Goal: Communication & Community: Participate in discussion

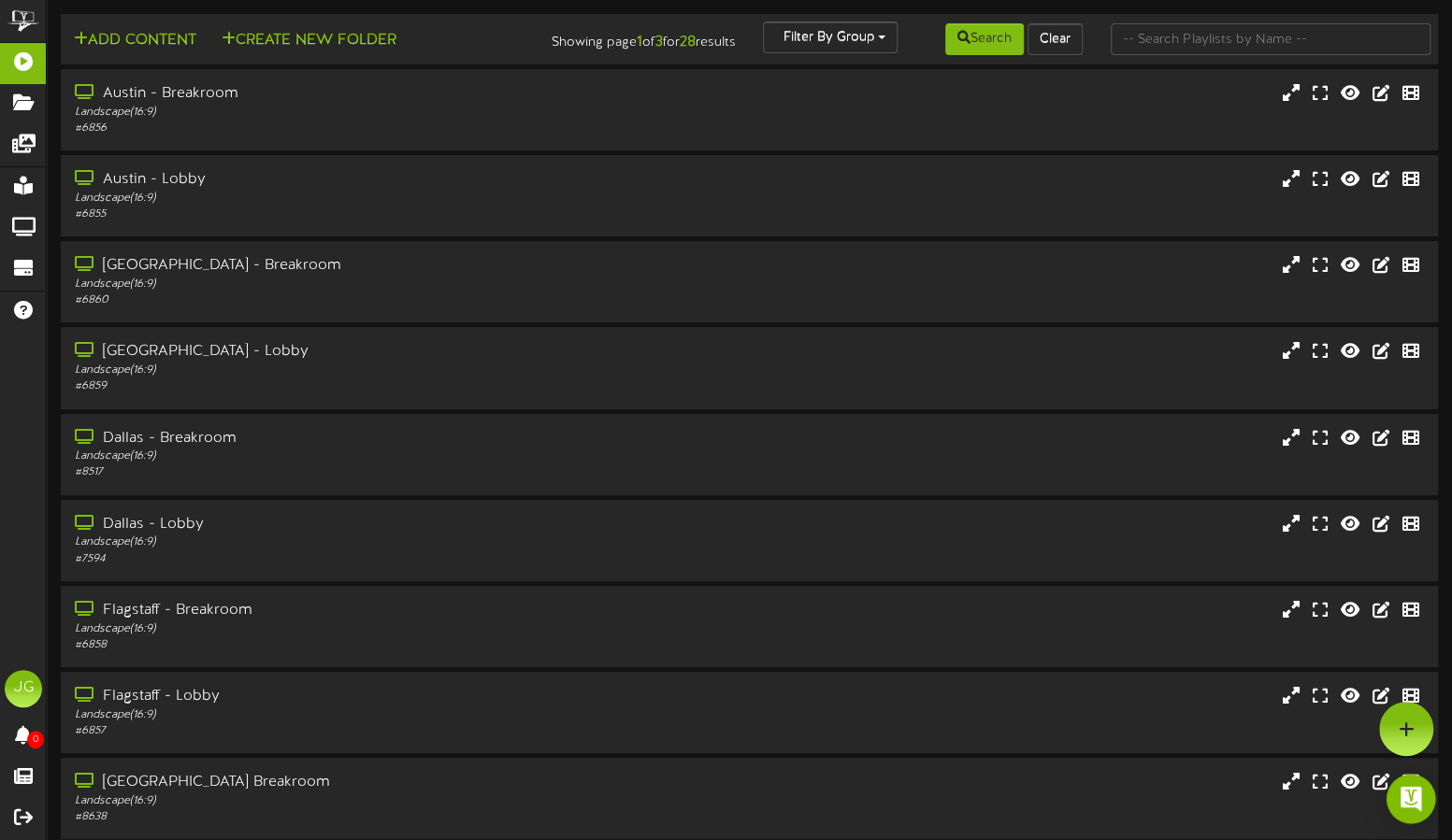
click at [1416, 784] on div "Open Intercom Messenger" at bounding box center [1411, 799] width 49 height 49
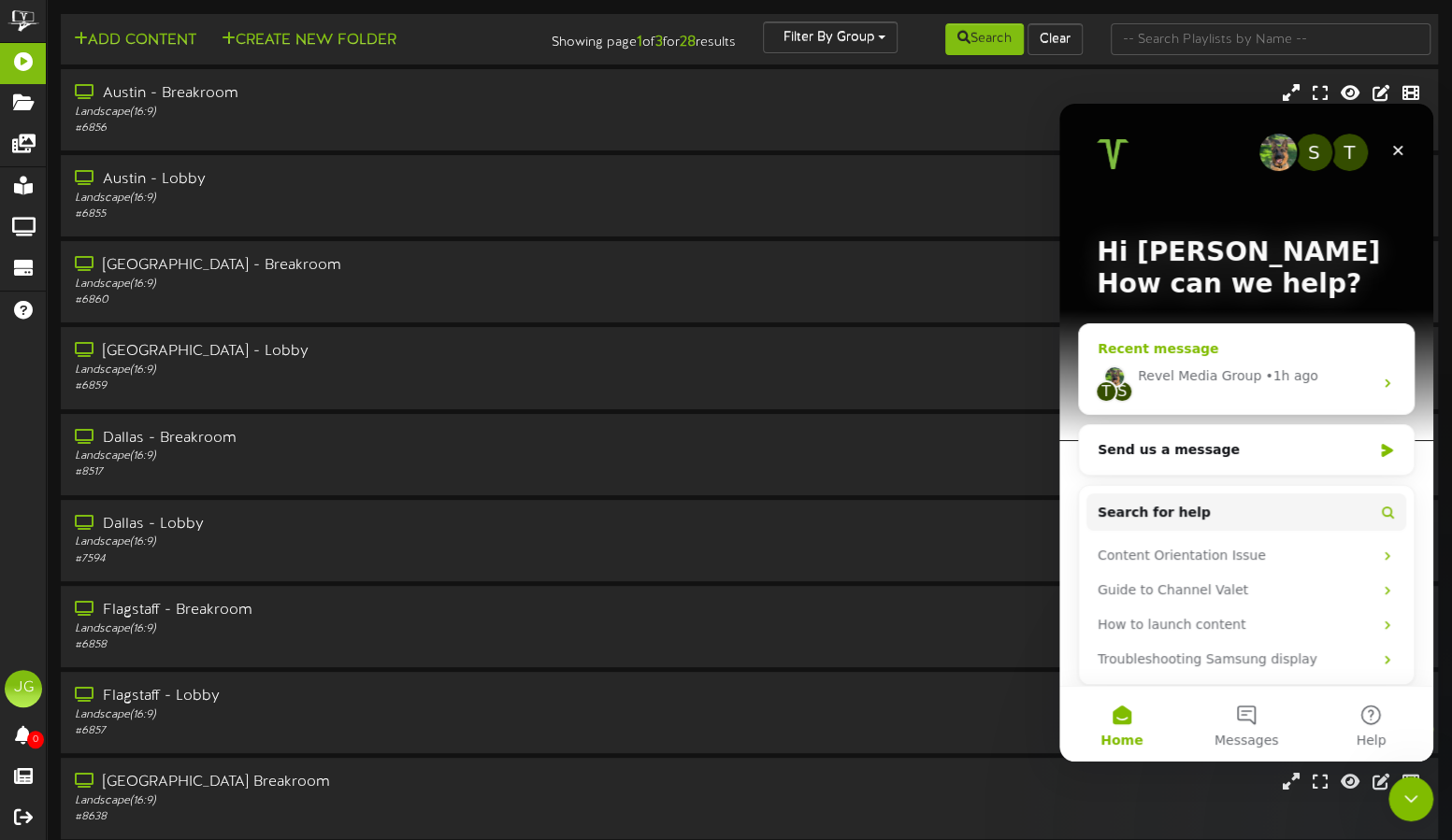
click at [1219, 376] on div "Revel Media Group" at bounding box center [1200, 376] width 124 height 20
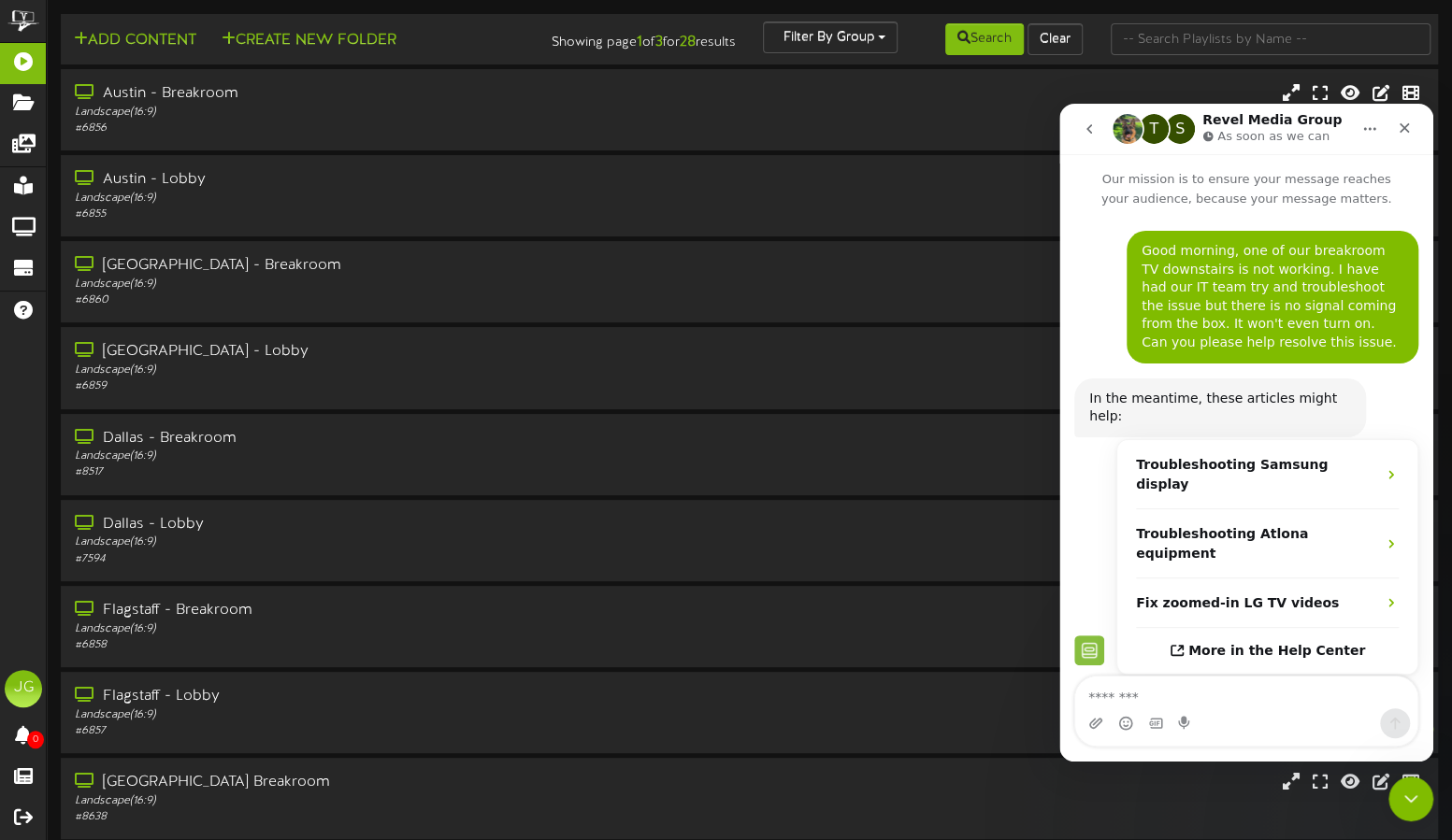
click at [1082, 130] on icon "go back" at bounding box center [1090, 129] width 15 height 15
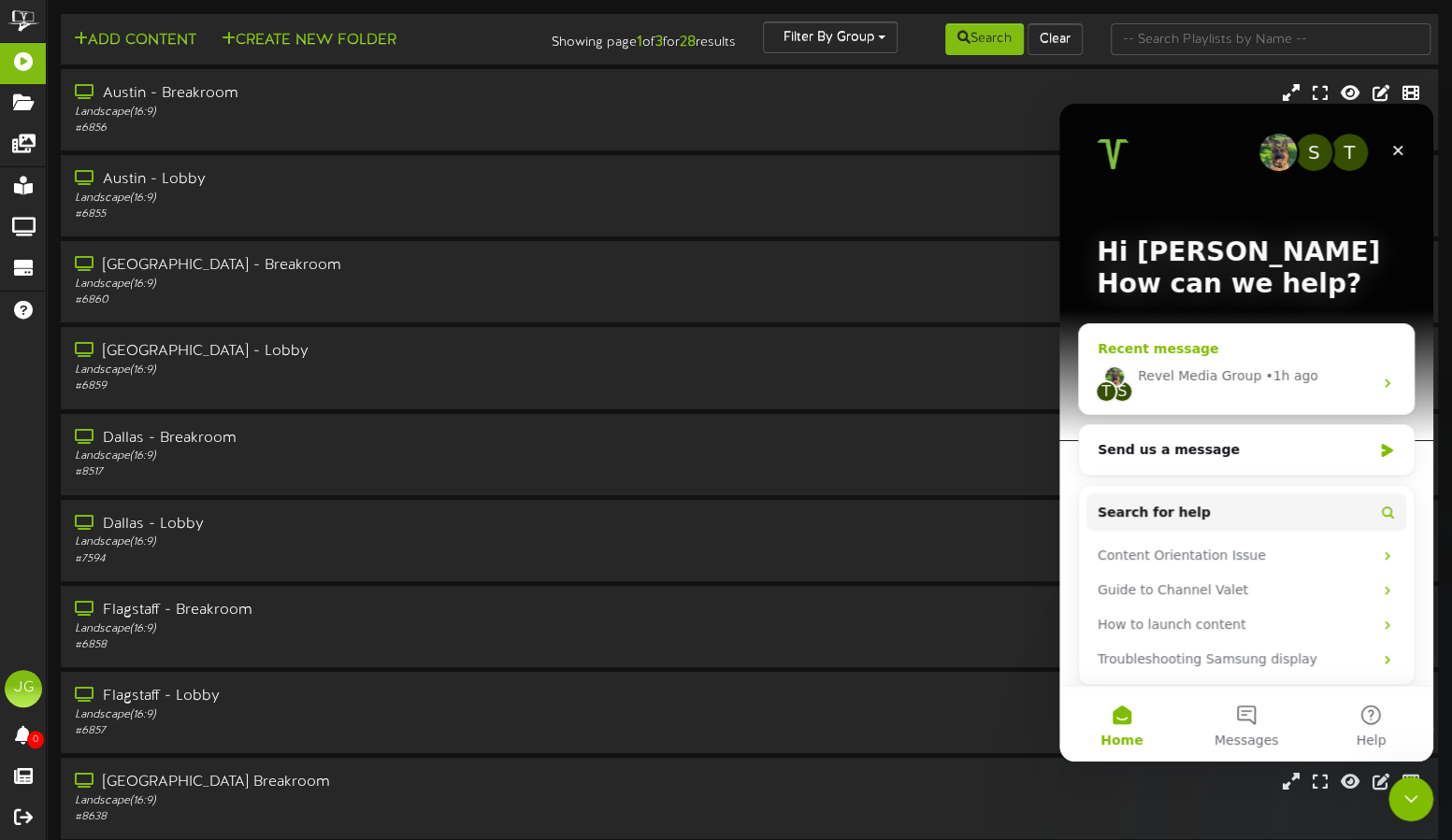
click at [1211, 384] on div "Revel Media Group" at bounding box center [1200, 376] width 124 height 20
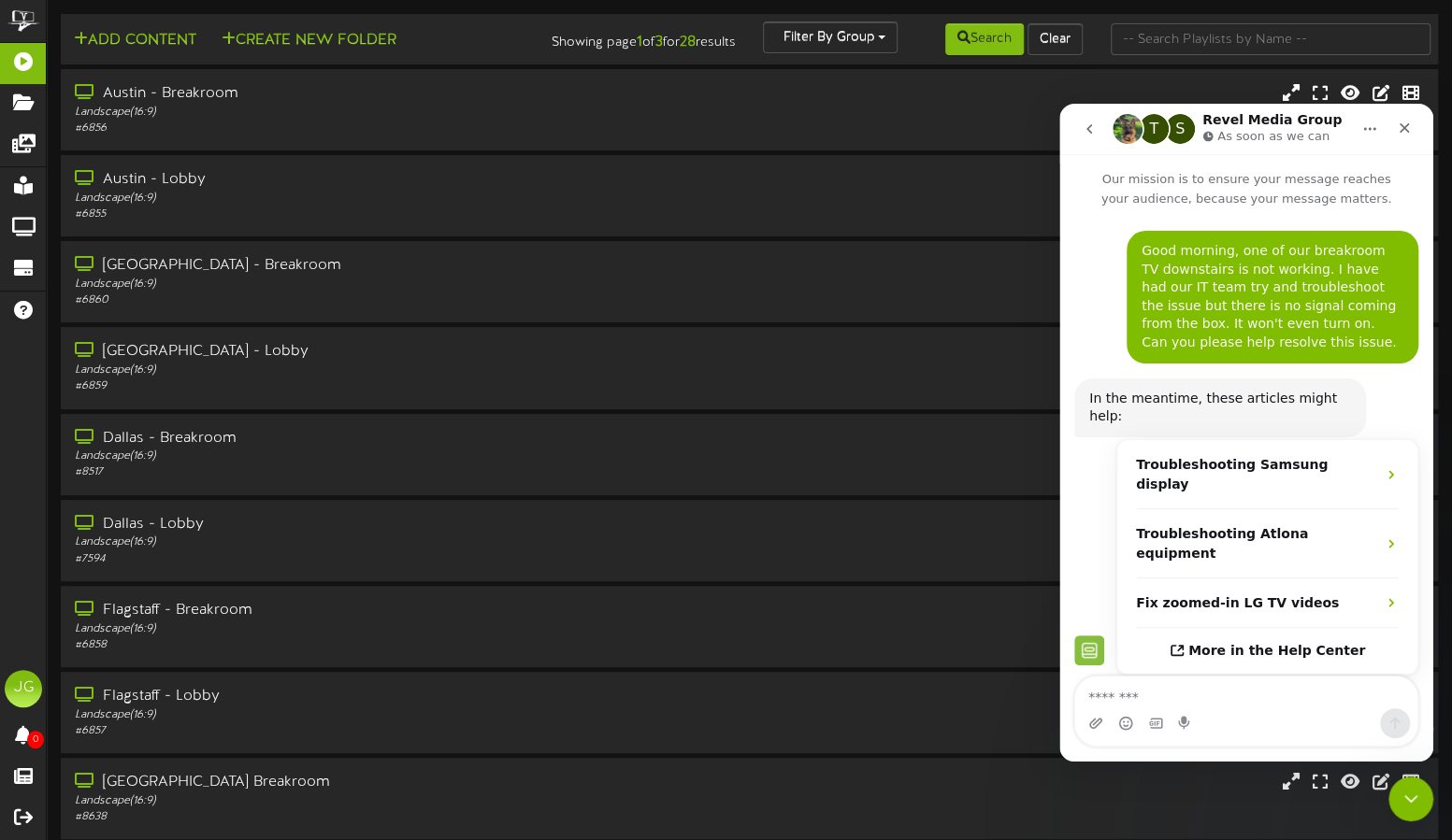
click at [1085, 127] on icon "go back" at bounding box center [1090, 129] width 15 height 15
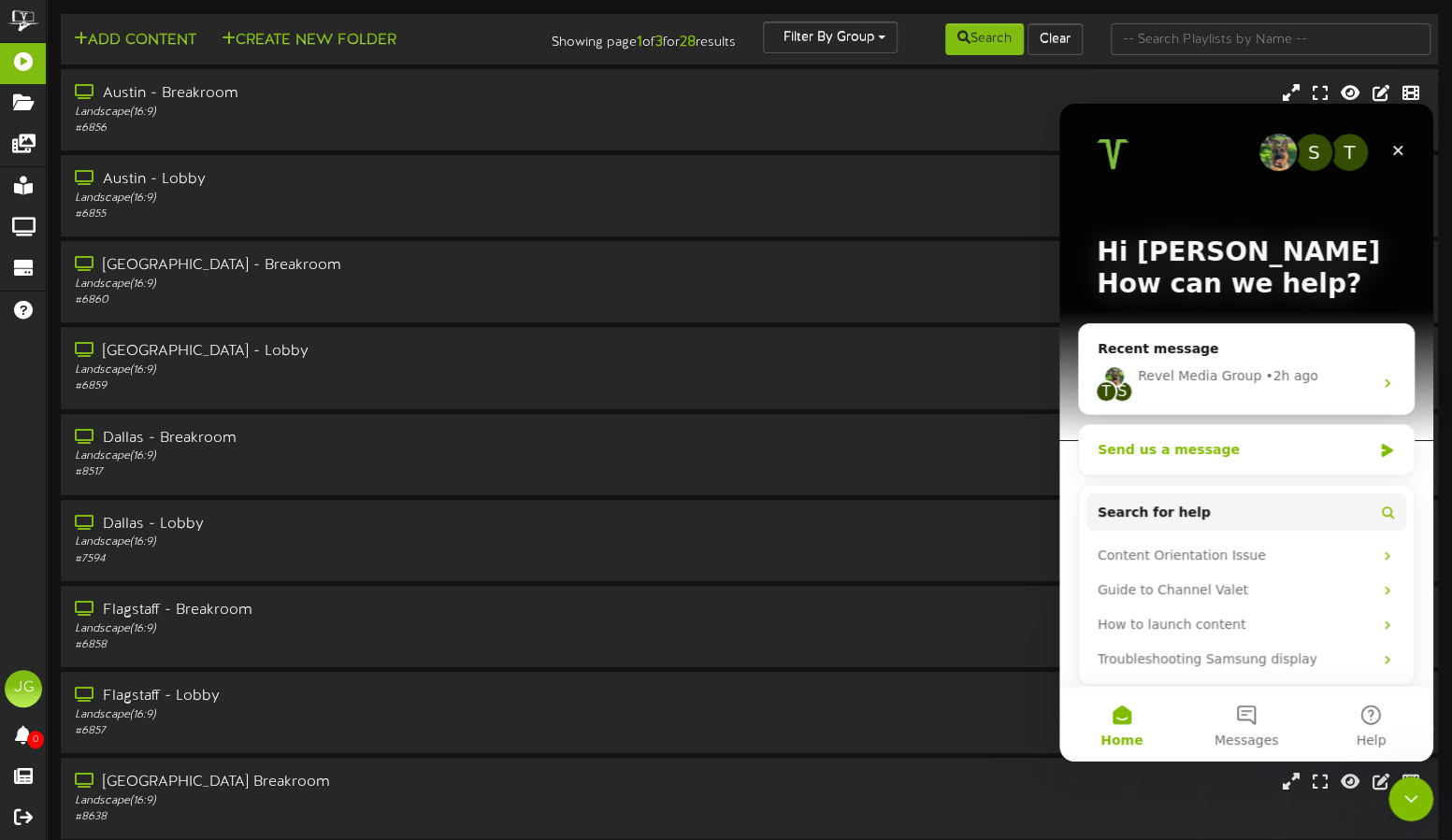
click at [1260, 453] on div "Send us a message" at bounding box center [1235, 450] width 274 height 20
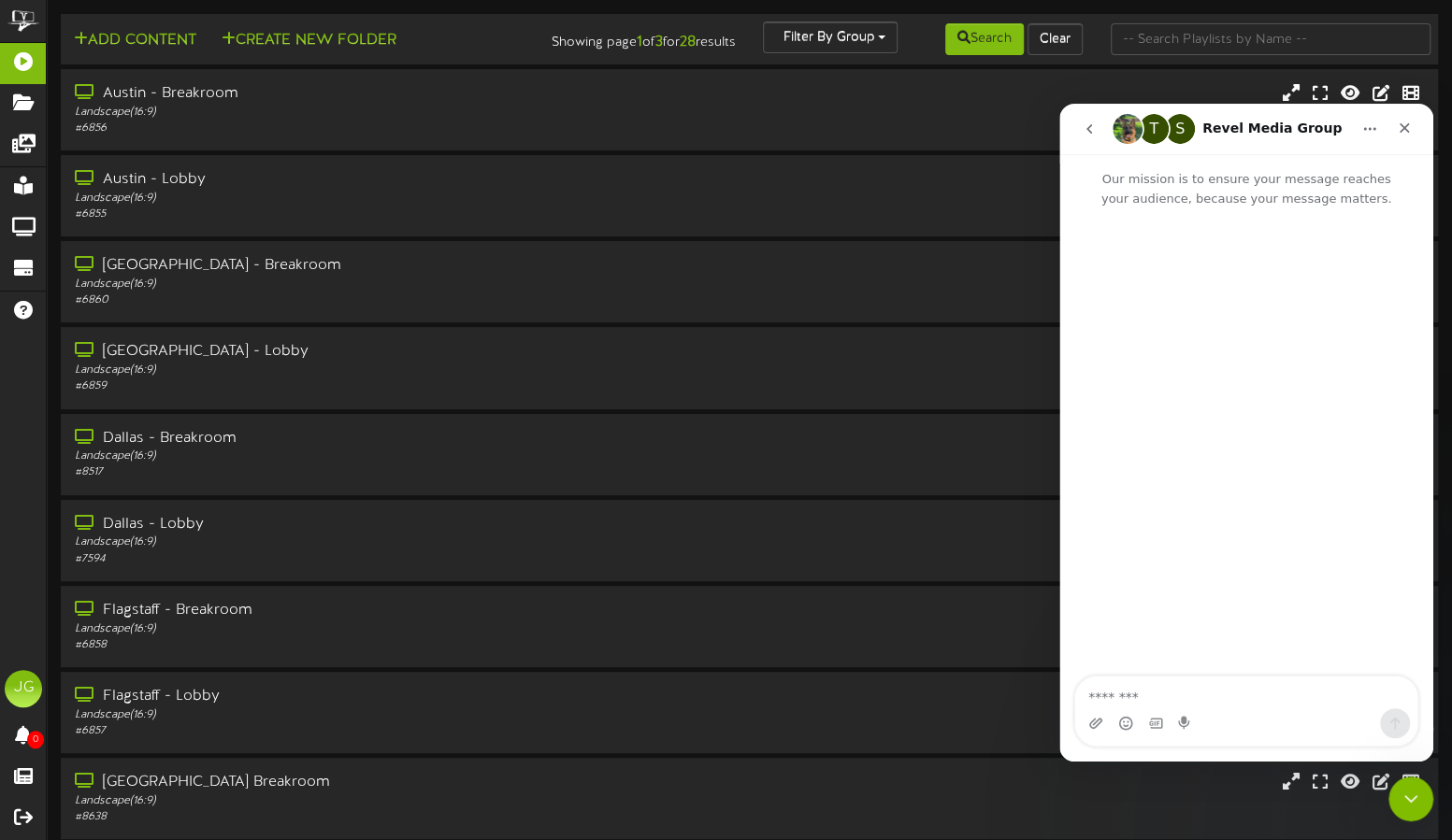
click at [1084, 129] on icon "go back" at bounding box center [1090, 129] width 15 height 15
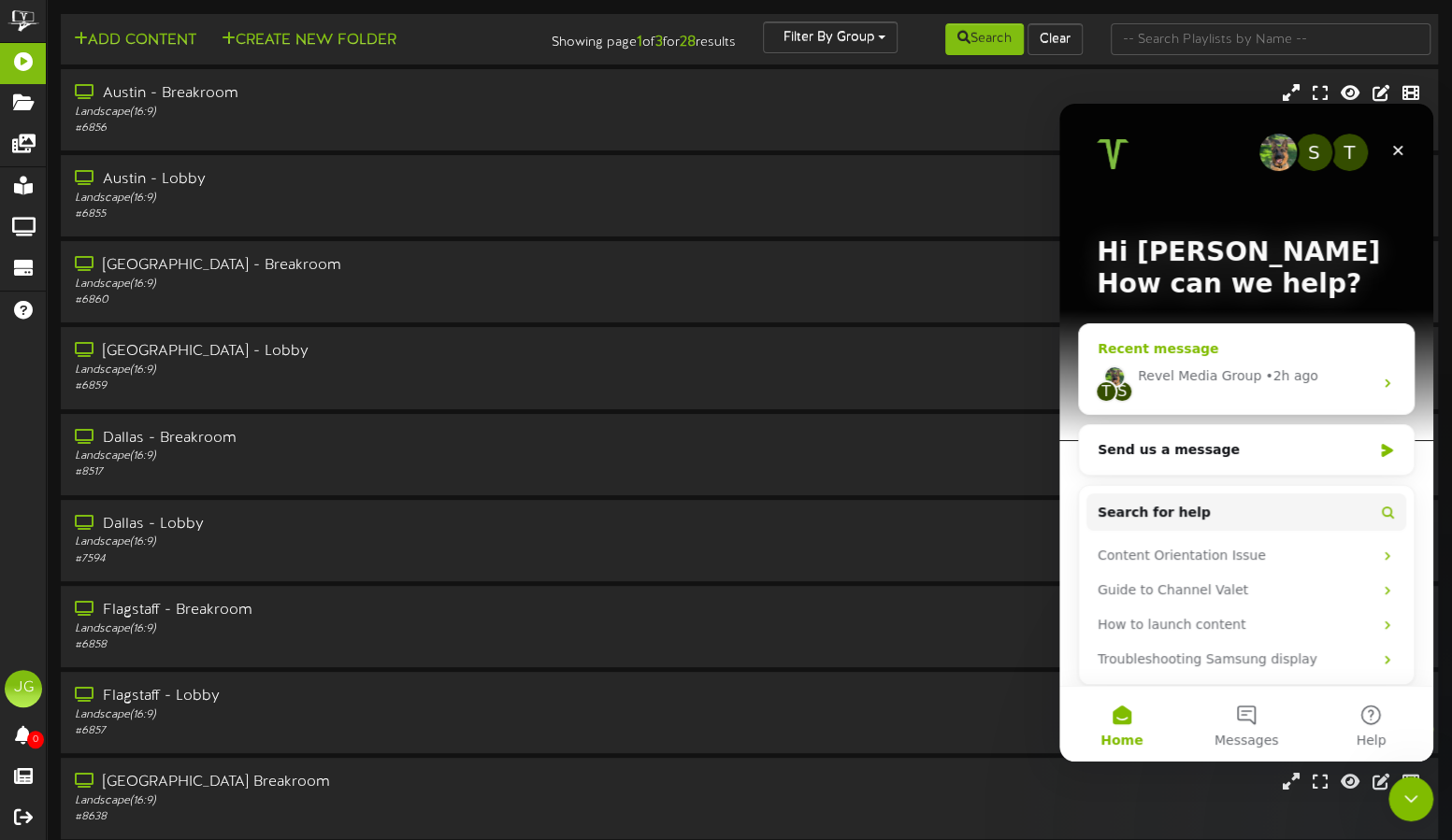
click at [1218, 379] on div "Revel Media Group" at bounding box center [1200, 376] width 124 height 20
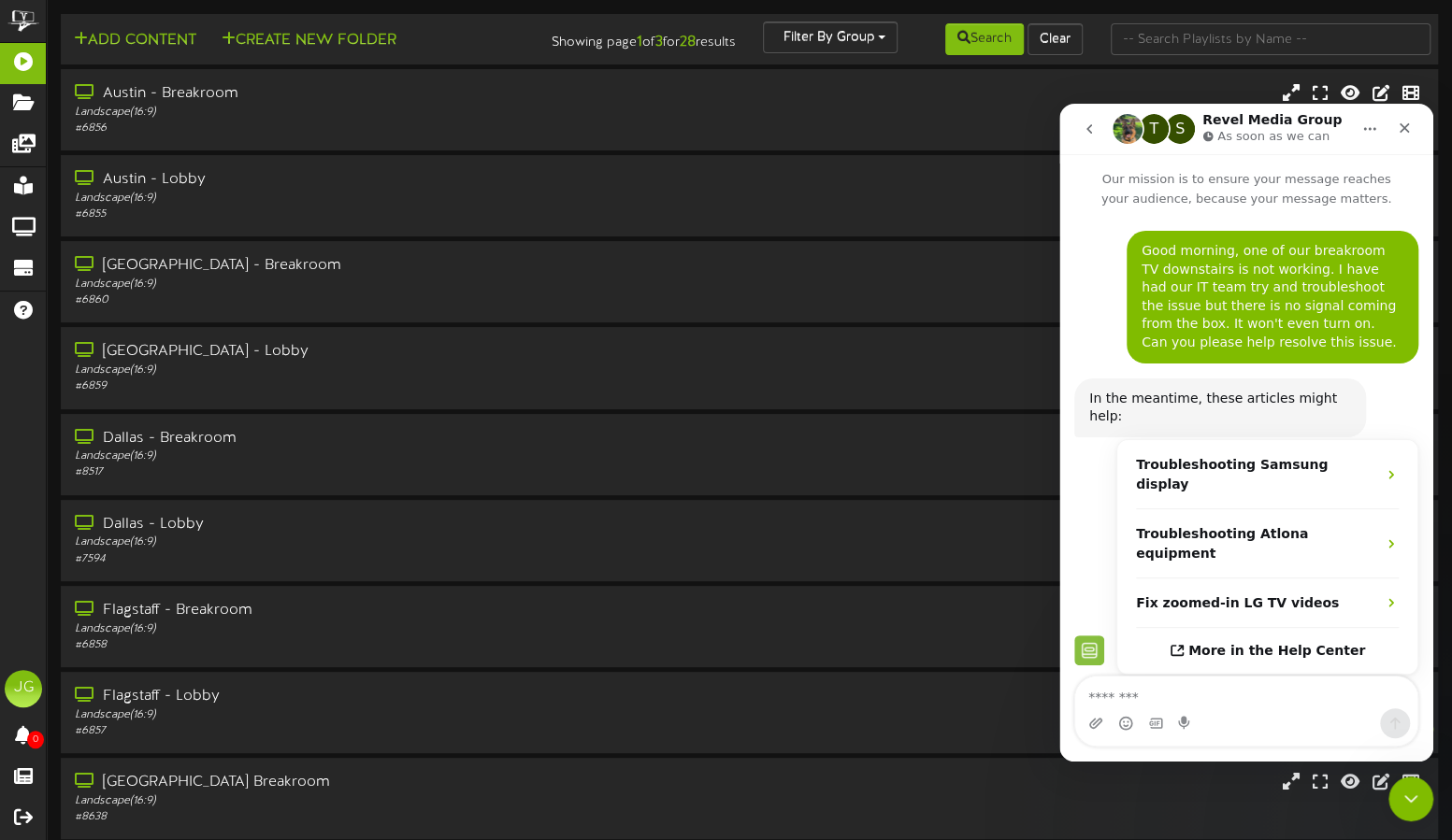
click at [1083, 124] on icon "go back" at bounding box center [1090, 129] width 15 height 15
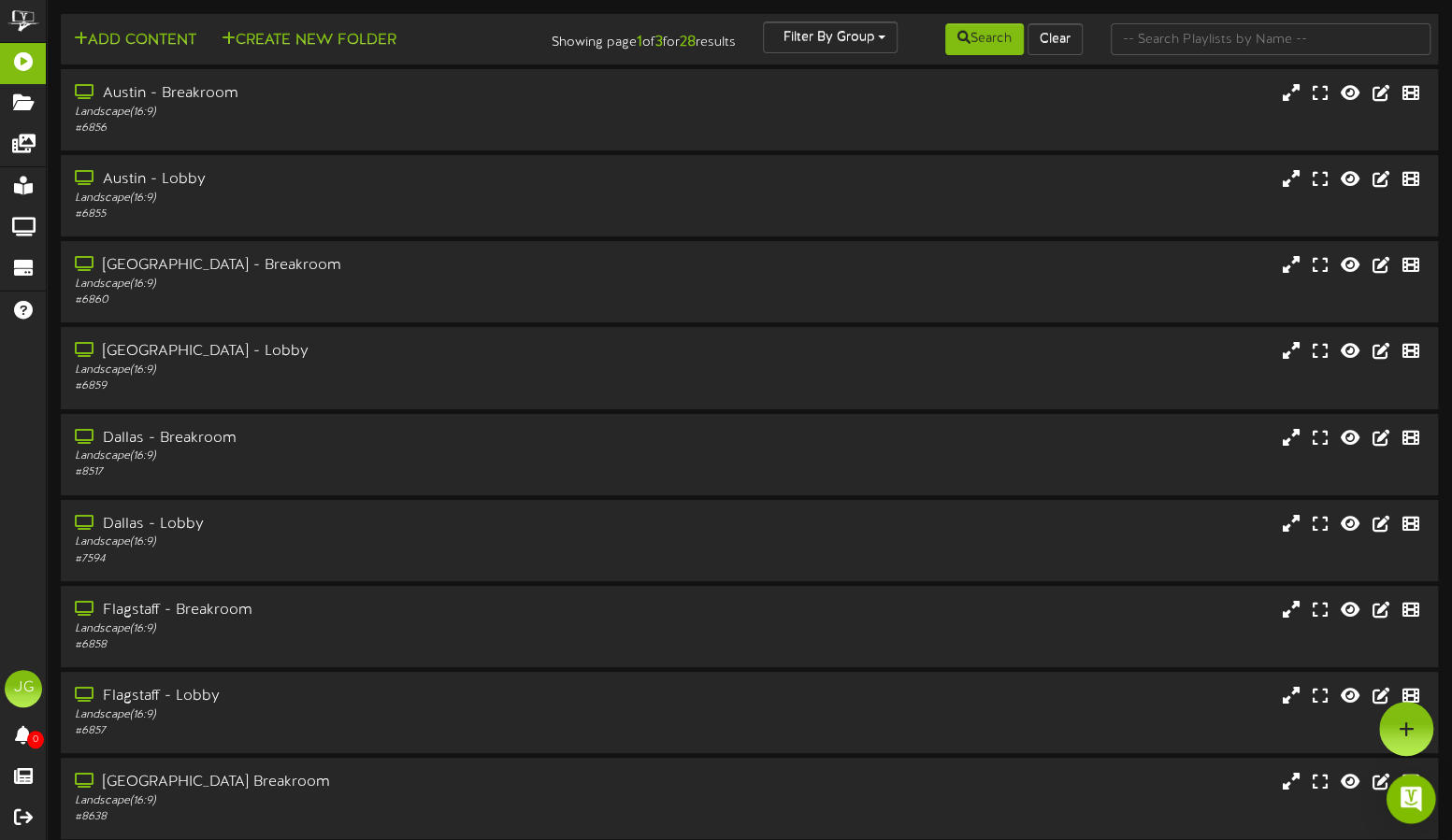
click at [1397, 797] on div "Open Intercom Messenger" at bounding box center [1411, 799] width 49 height 49
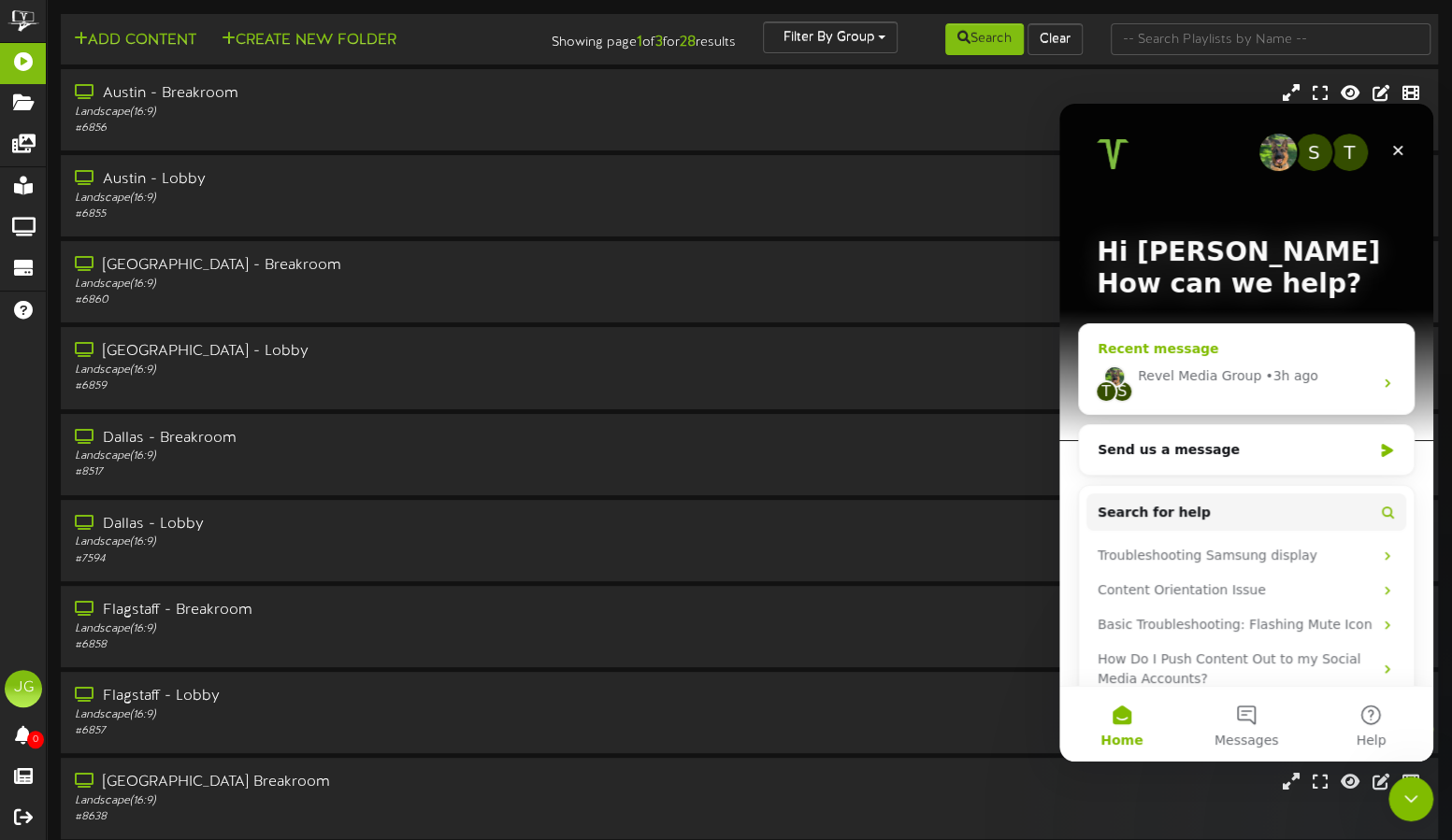
click at [1158, 387] on div "T S Revel Media Group • 3h ago" at bounding box center [1247, 383] width 335 height 62
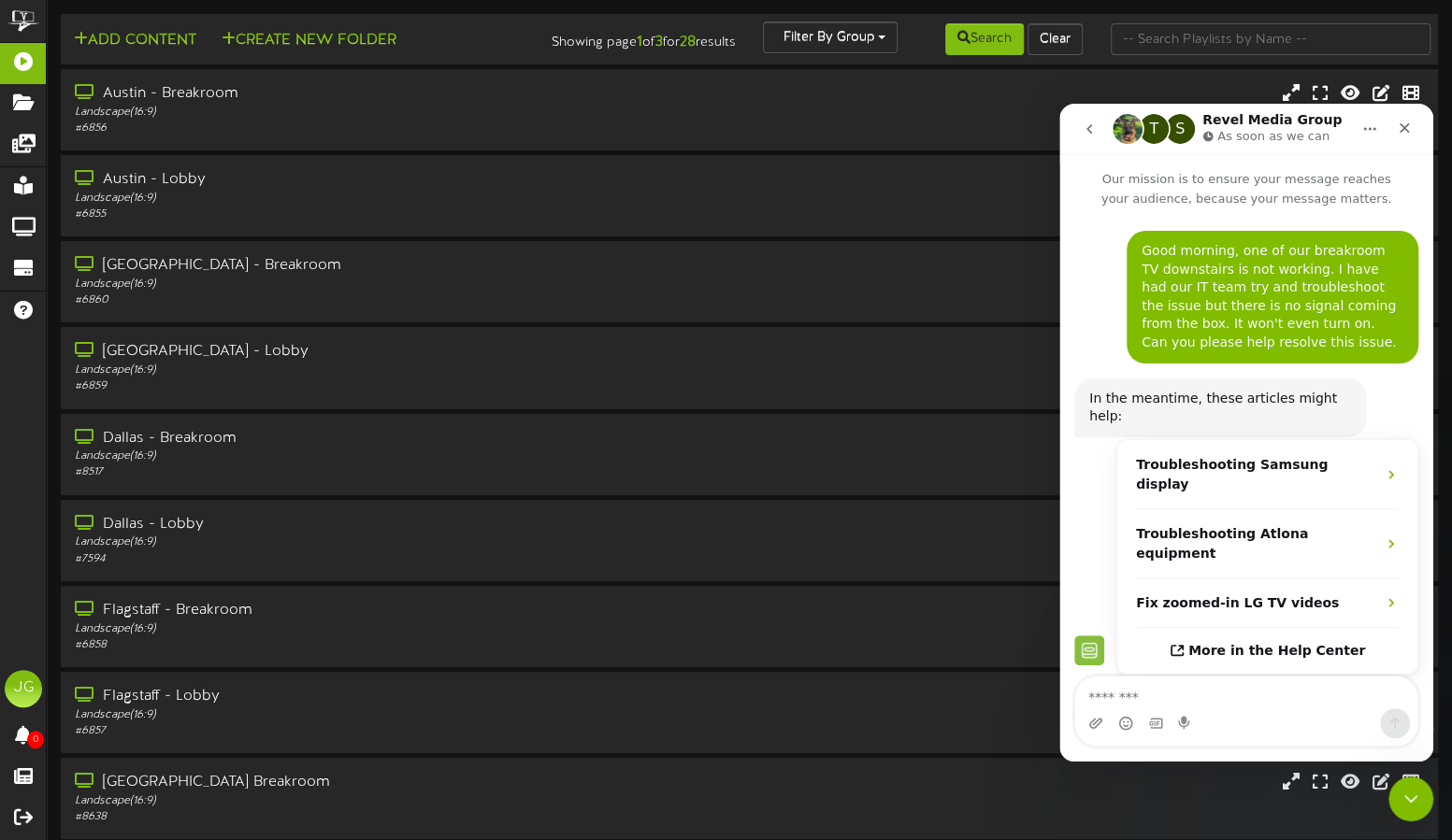
click at [1088, 132] on icon "go back" at bounding box center [1090, 129] width 15 height 15
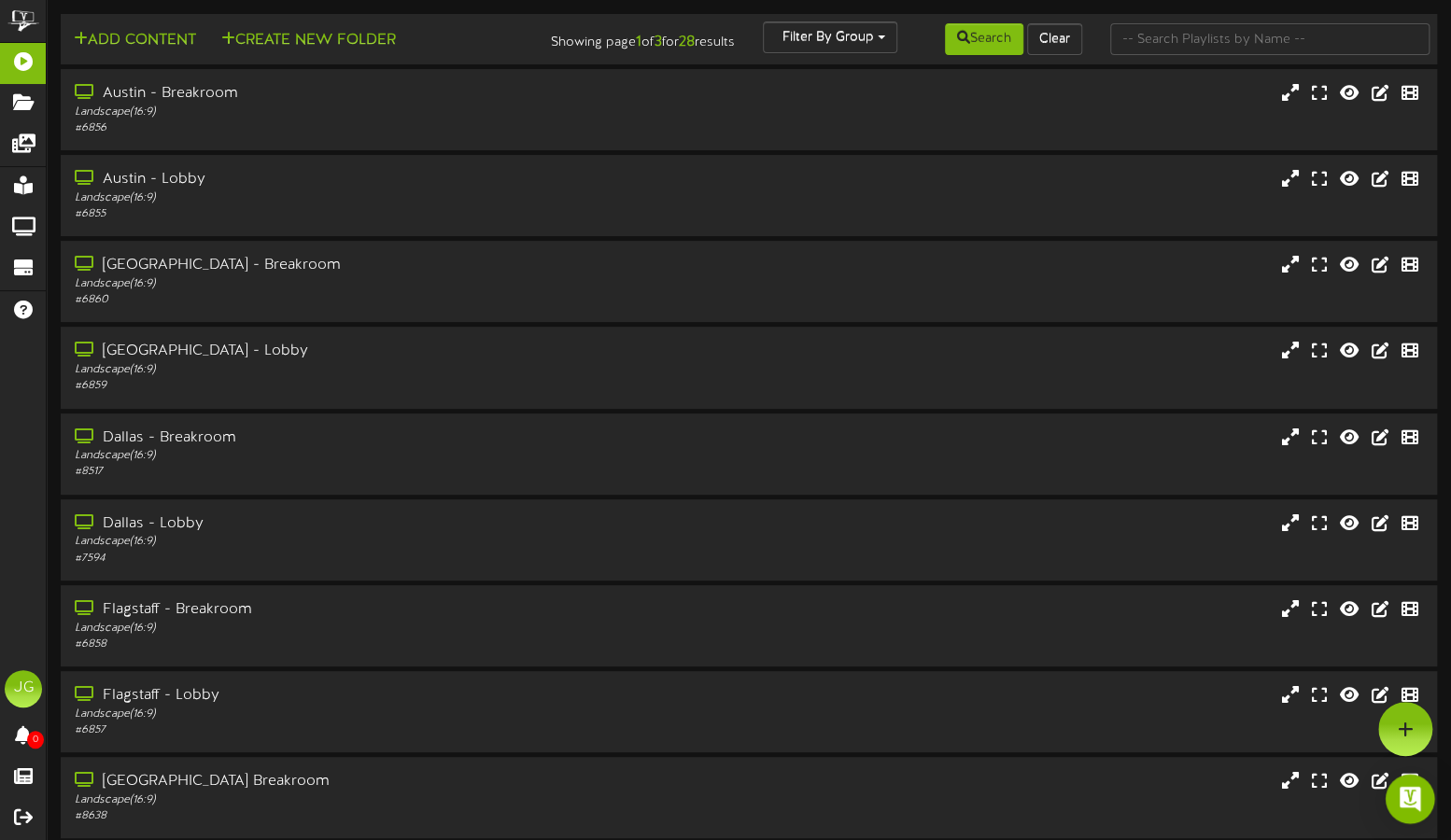
click at [1405, 784] on div "Open Intercom Messenger" at bounding box center [1410, 799] width 49 height 49
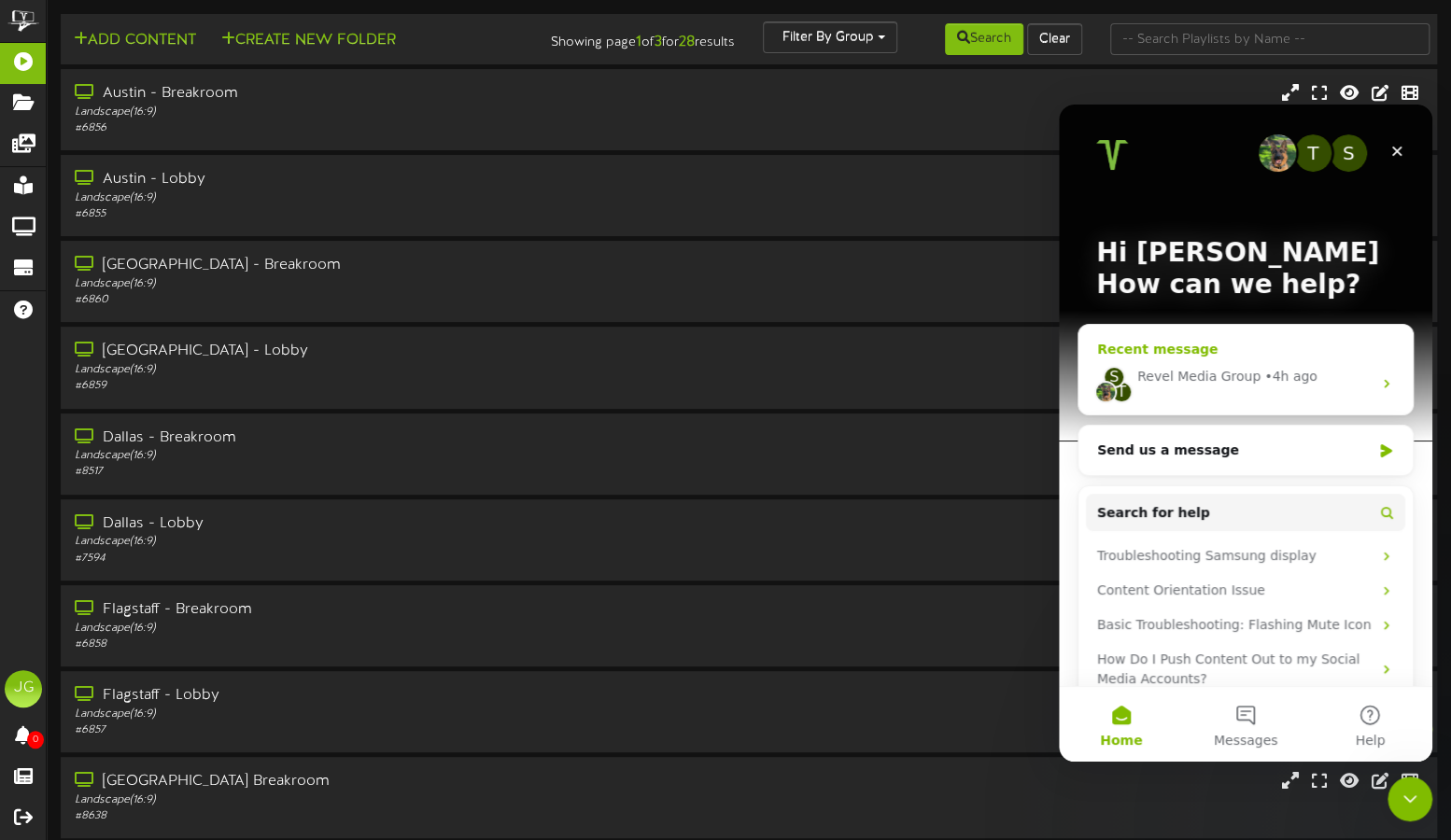
click at [1223, 380] on div "Revel Media Group" at bounding box center [1199, 377] width 124 height 20
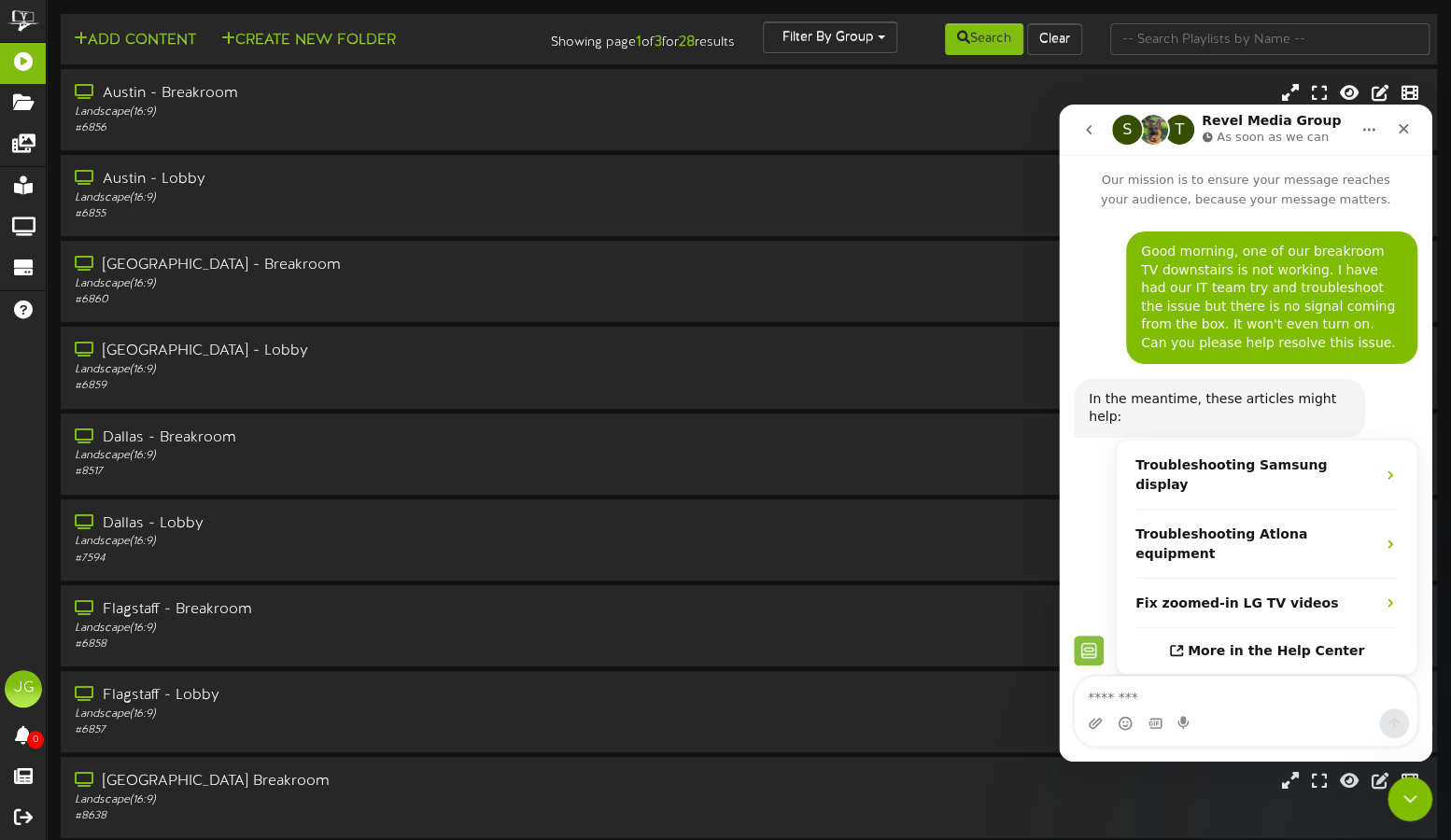
click at [1081, 129] on icon "go back" at bounding box center [1088, 130] width 15 height 15
